Goal: Find specific page/section: Find specific page/section

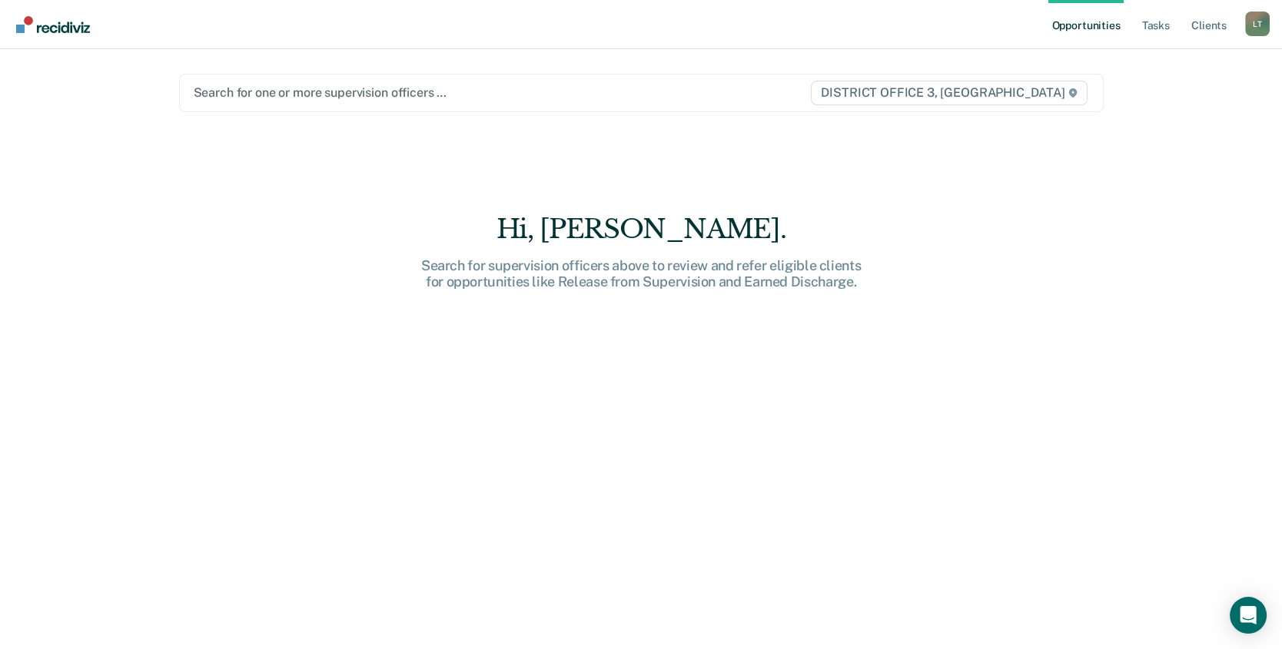
click at [258, 94] on div at bounding box center [502, 93] width 616 height 18
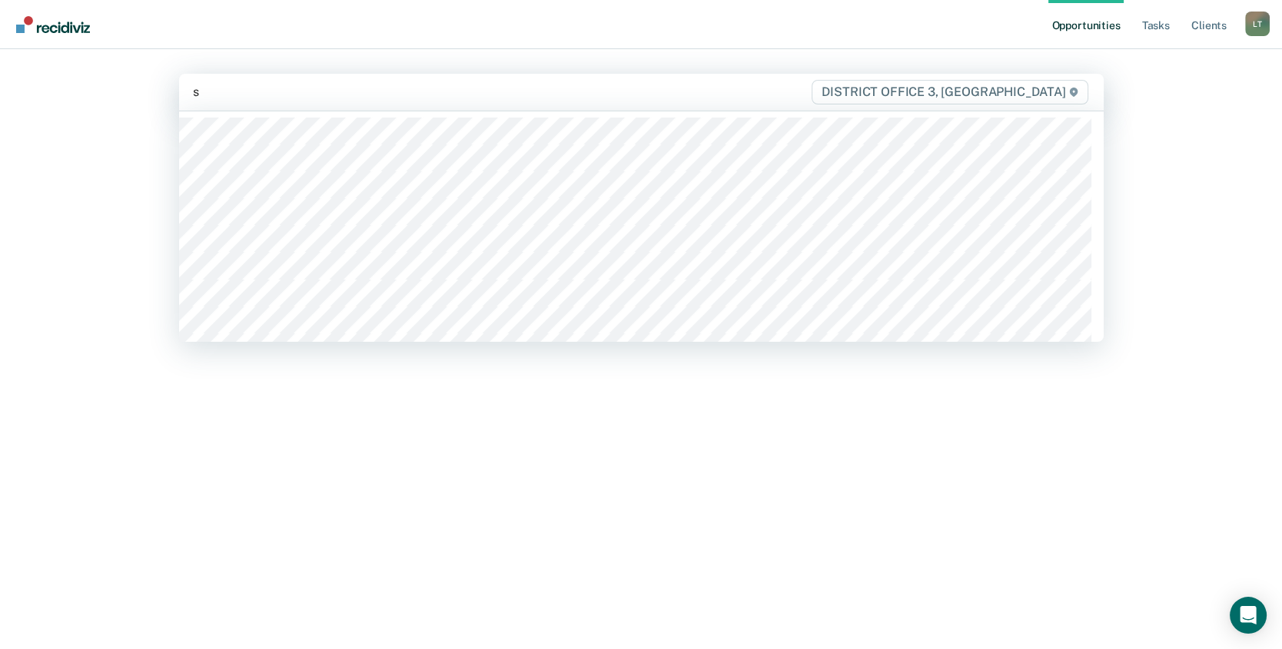
type input "se"
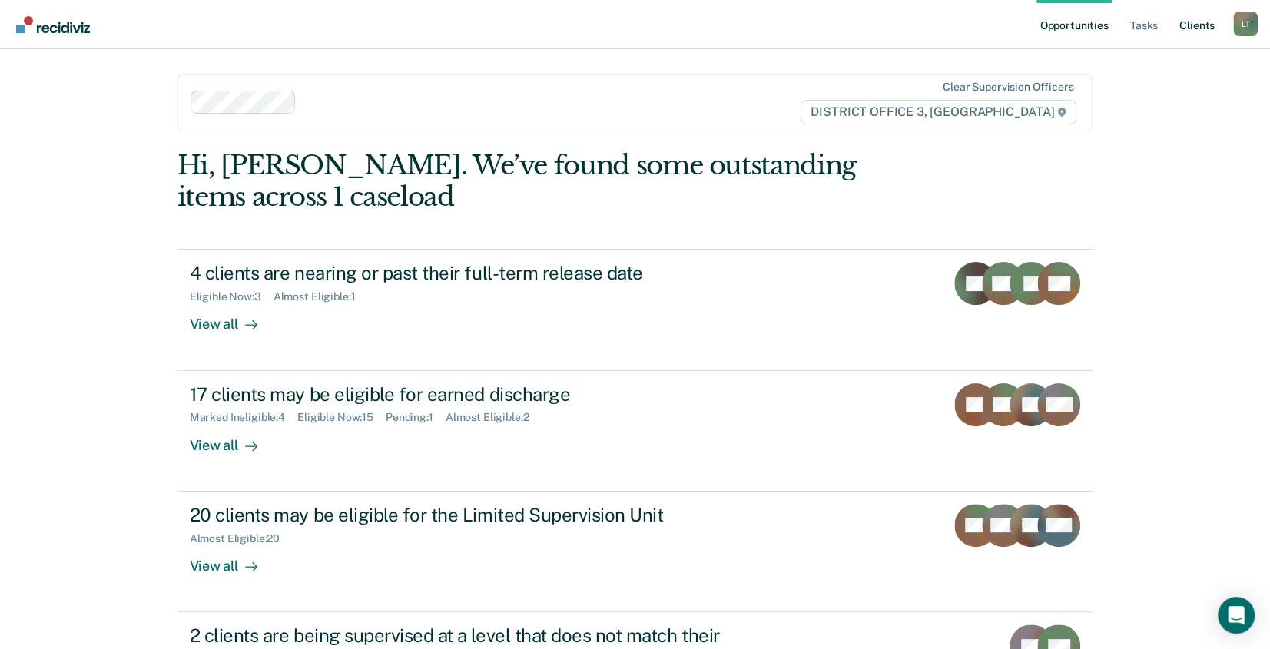
click at [1209, 22] on link "Client s" at bounding box center [1196, 24] width 41 height 49
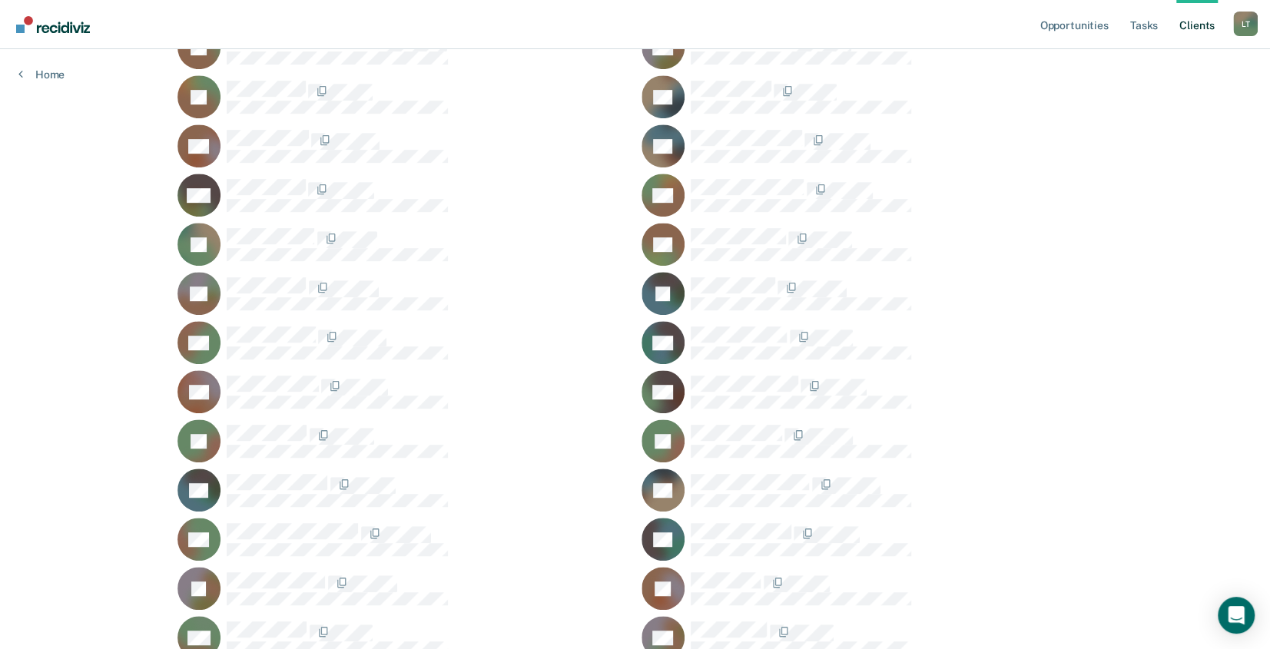
scroll to position [461, 0]
